Goal: Find specific page/section: Find specific page/section

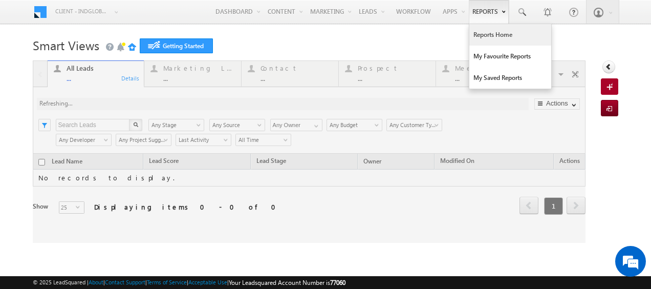
click at [486, 31] on link "Reports Home" at bounding box center [510, 34] width 82 height 21
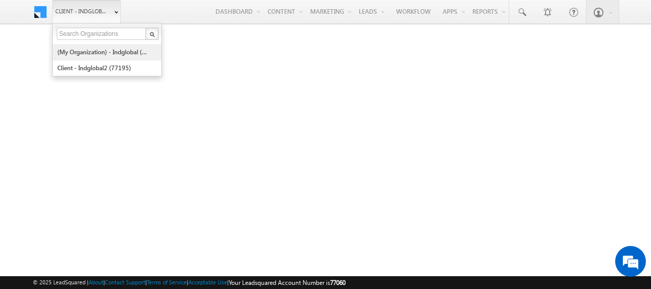
click at [104, 55] on link "(My Organization) - indglobal (48060)" at bounding box center [104, 52] width 94 height 16
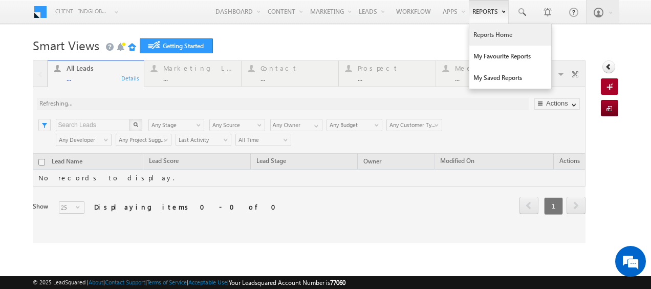
click at [491, 33] on link "Reports Home" at bounding box center [510, 34] width 82 height 21
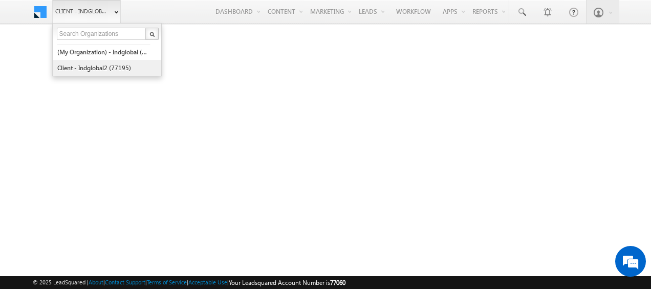
click at [99, 68] on link "Client - indglobal2 (77195)" at bounding box center [104, 68] width 94 height 16
